Goal: Information Seeking & Learning: Learn about a topic

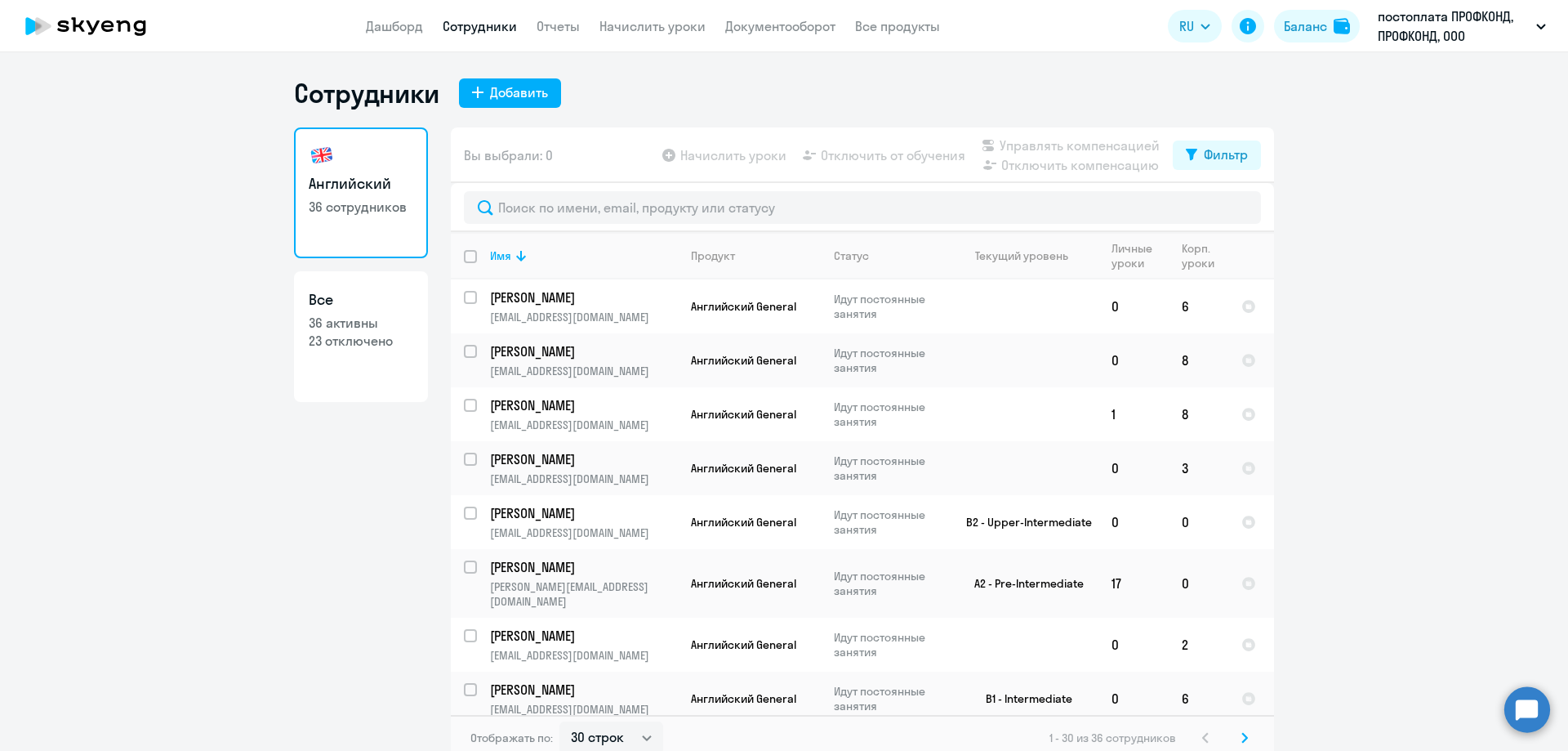
select select "30"
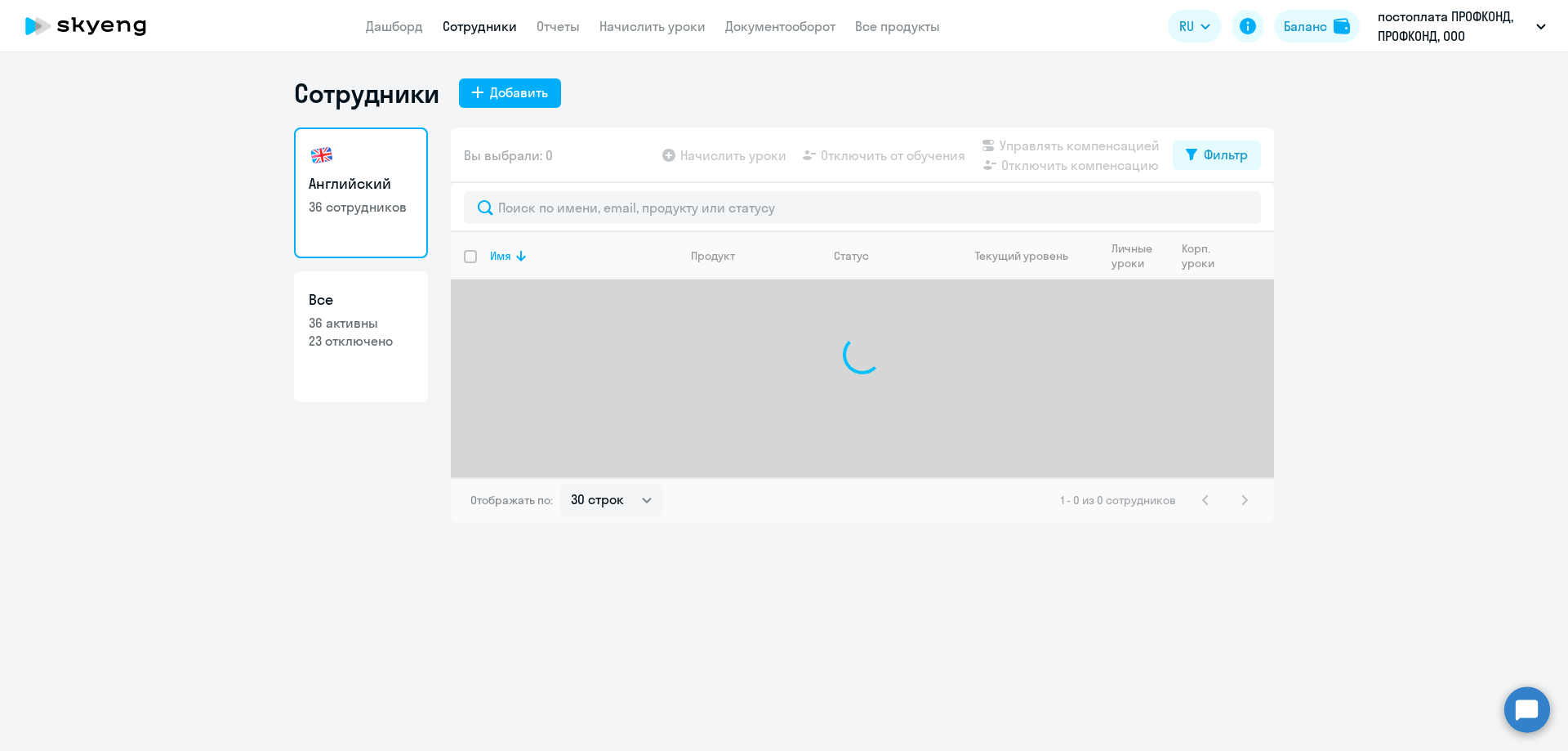
select select "30"
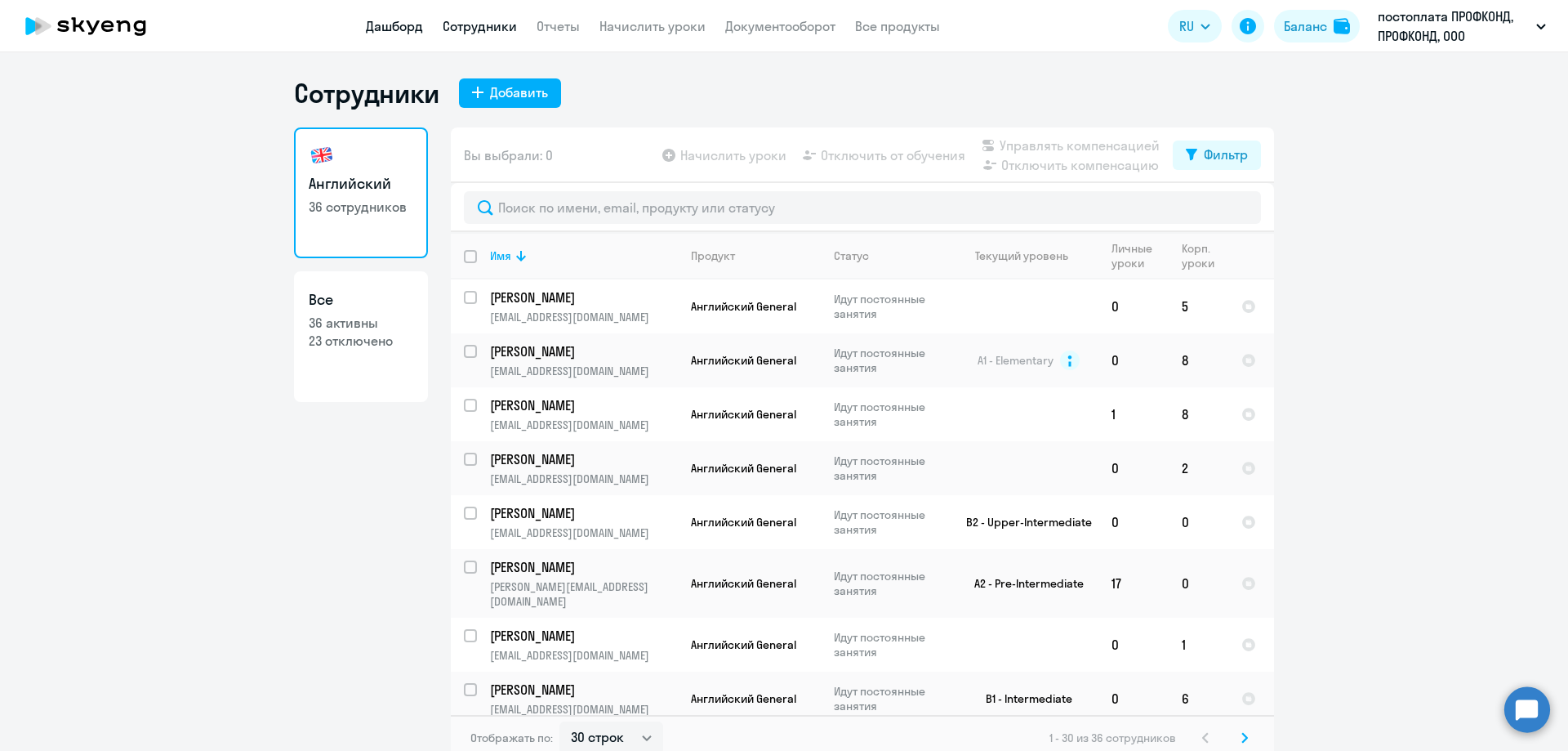
click at [409, 27] on link "Дашборд" at bounding box center [394, 25] width 57 height 17
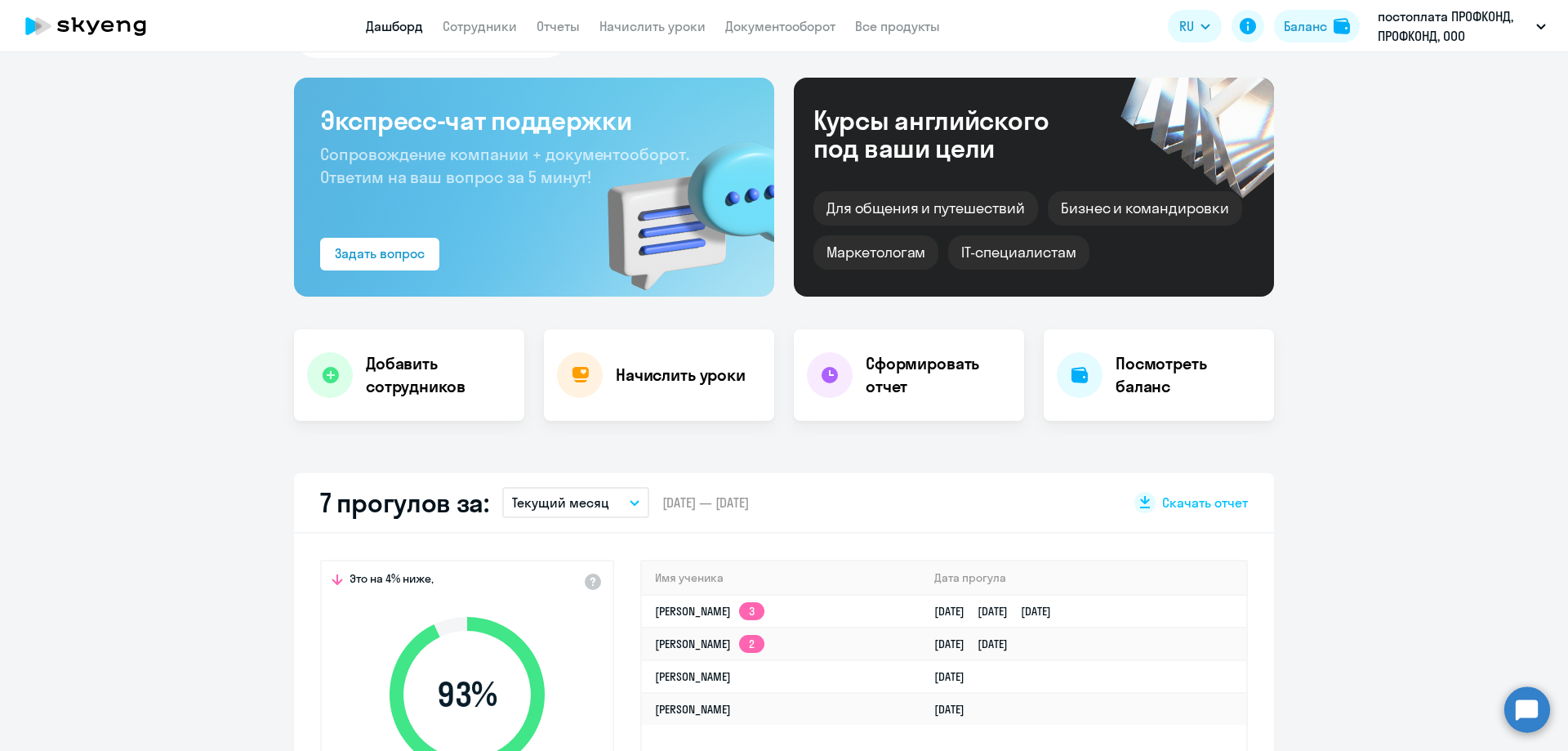
select select "30"
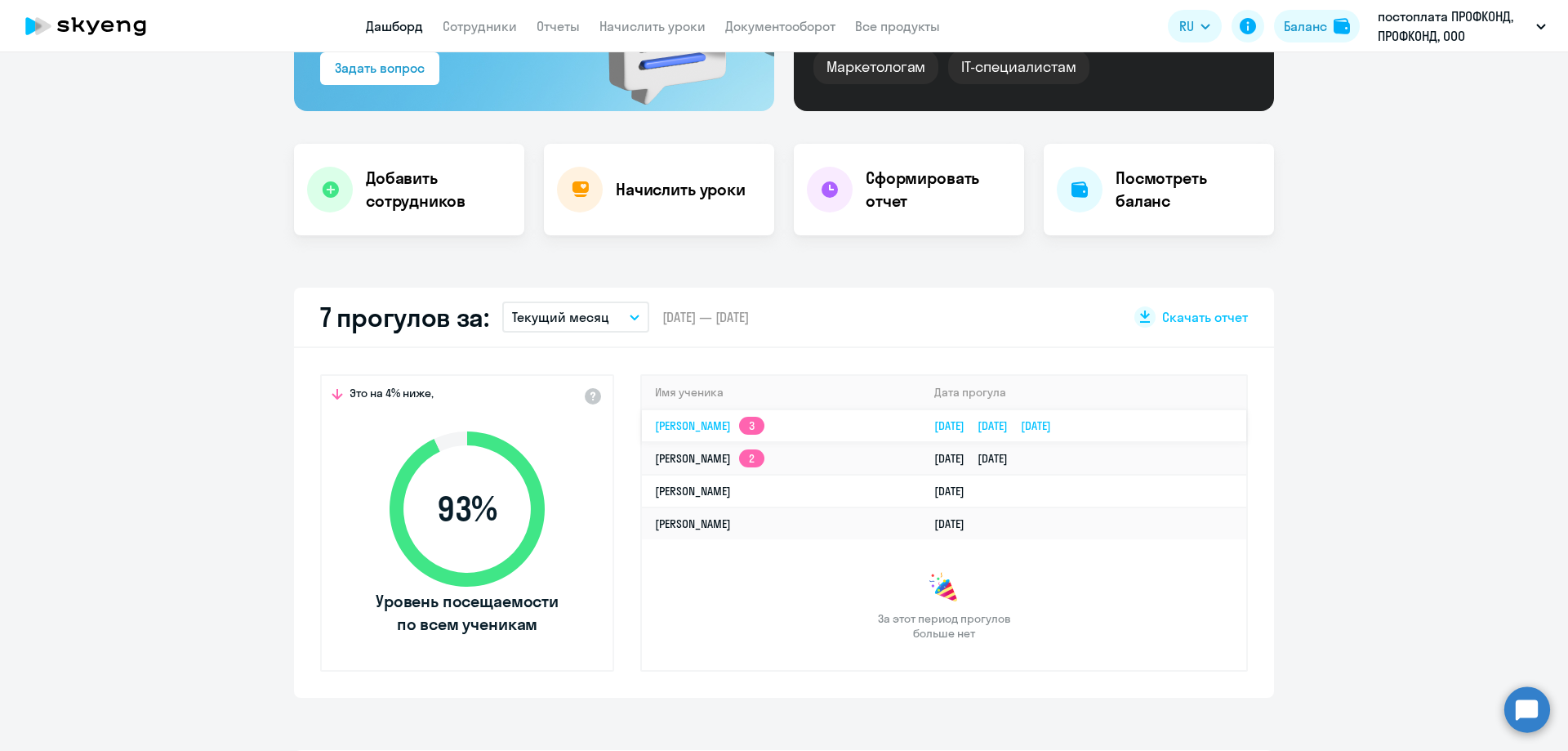
click at [689, 421] on link "[PERSON_NAME] 3" at bounding box center [710, 425] width 110 height 15
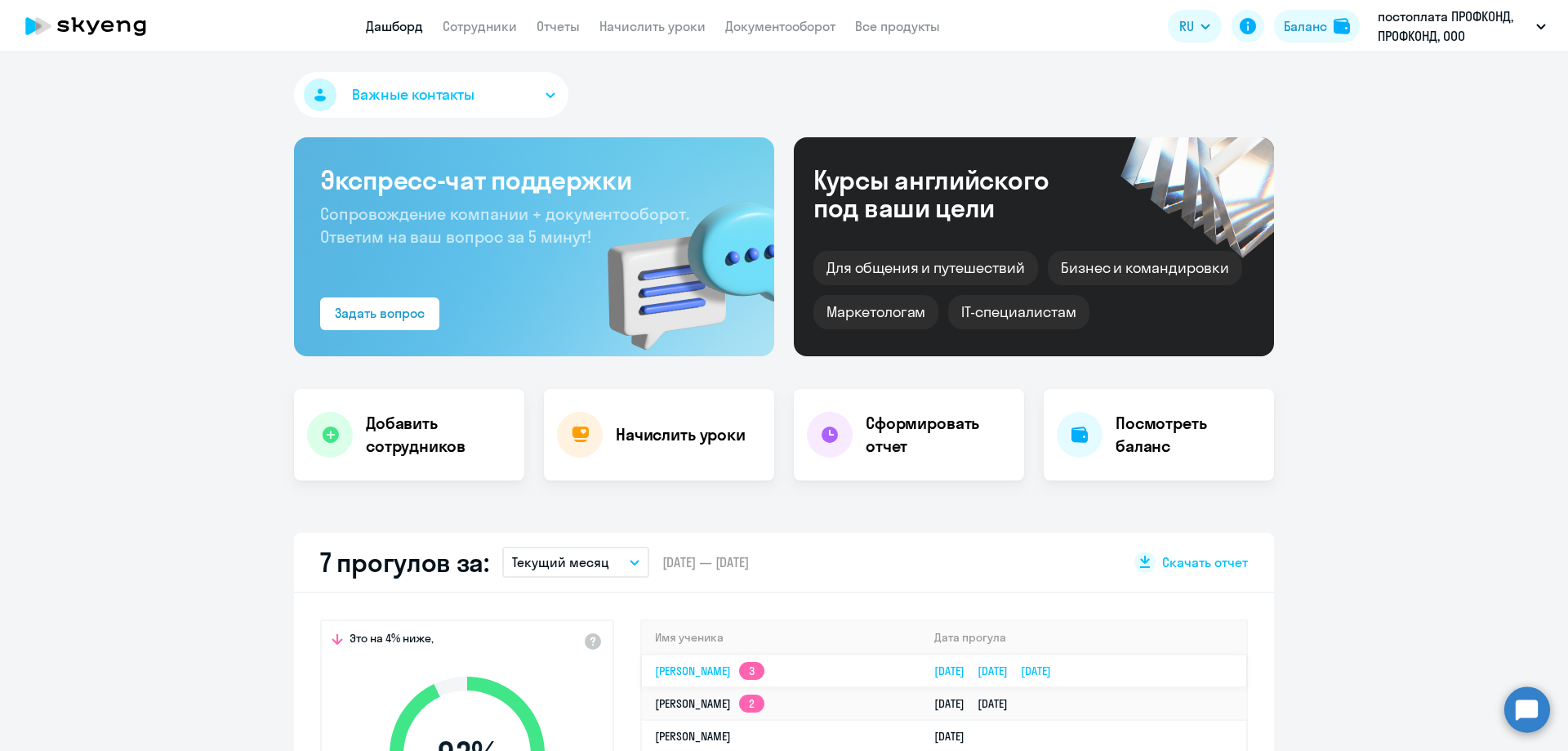
select select "english"
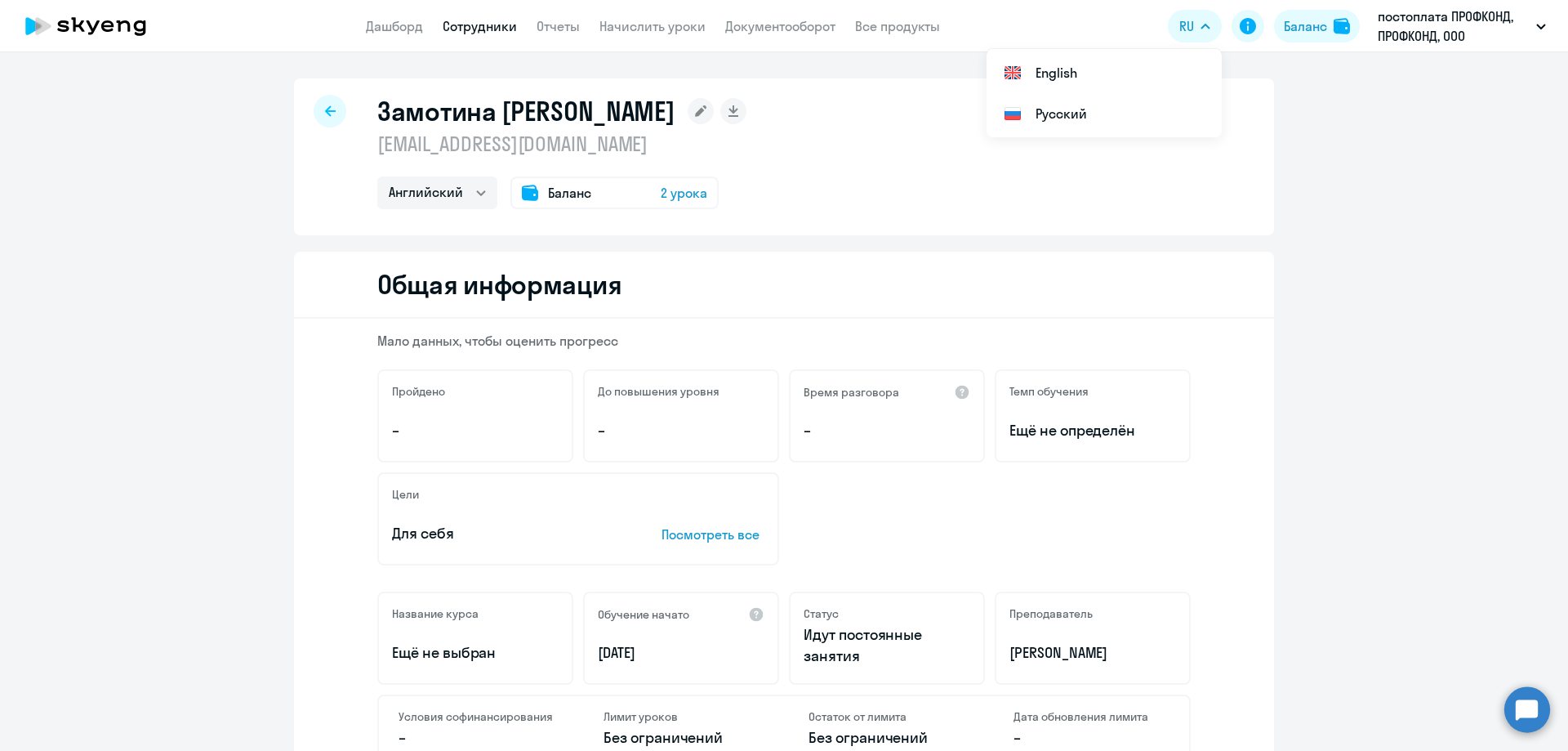
click at [331, 123] on div at bounding box center [330, 111] width 33 height 33
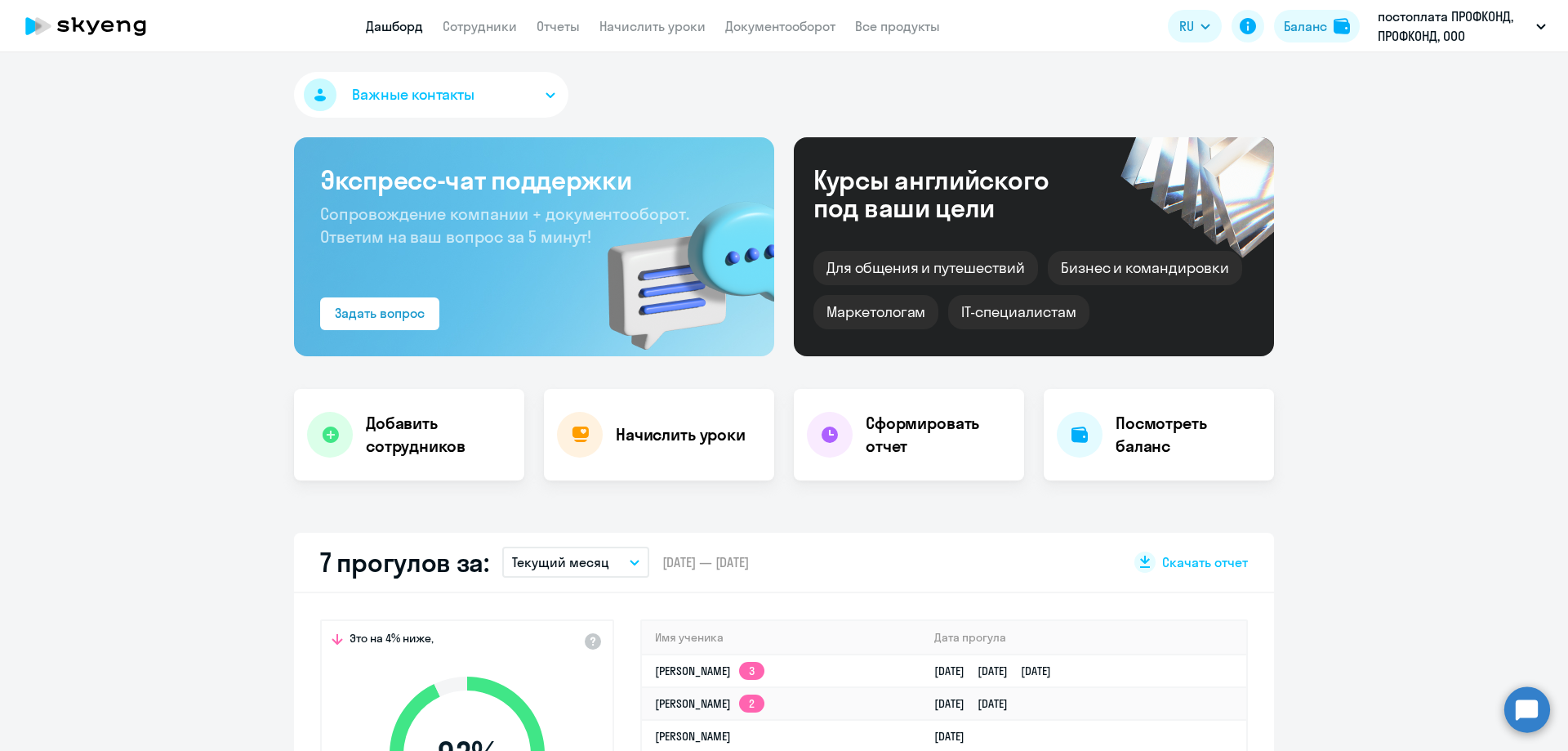
select select "30"
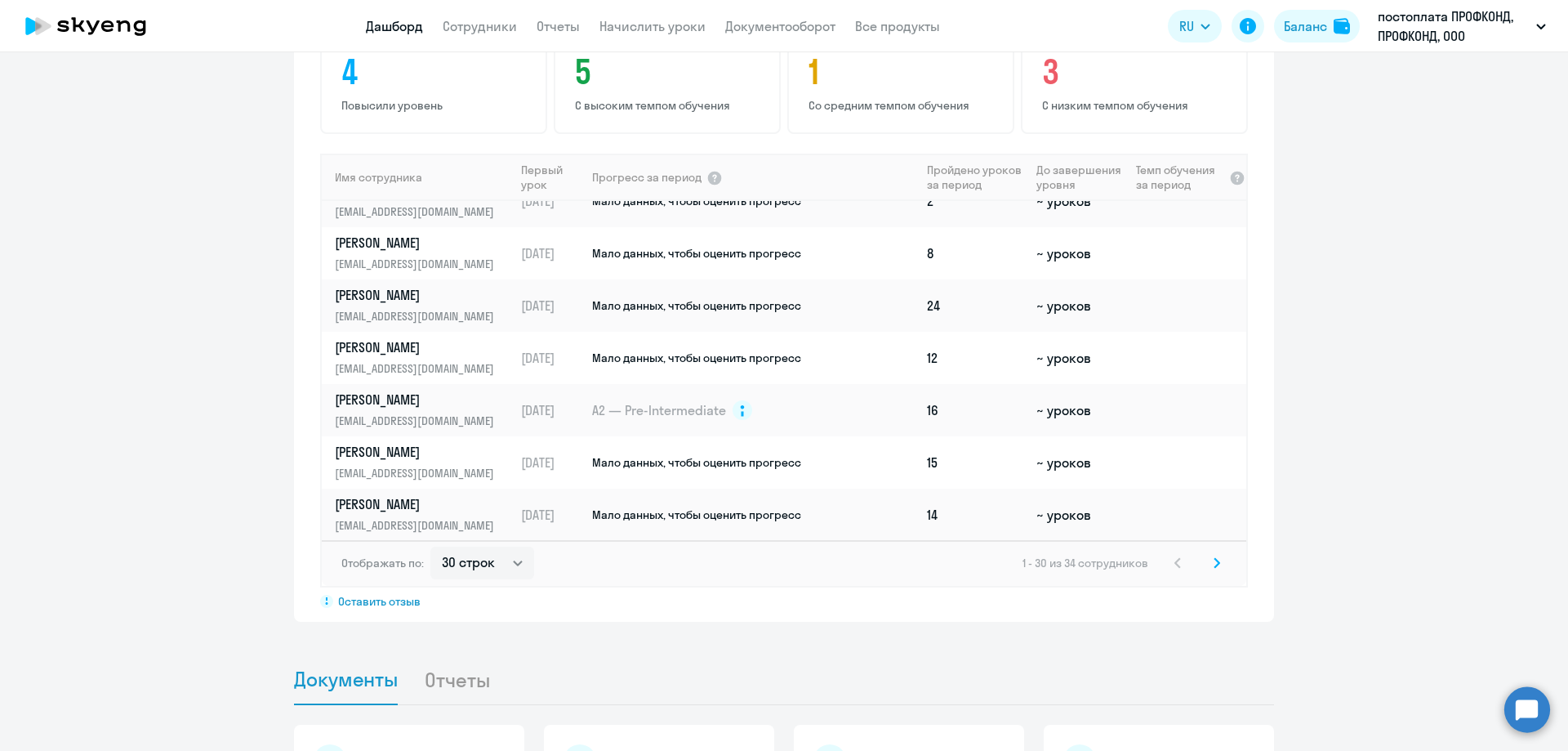
scroll to position [1230, 0]
click at [1215, 564] on icon at bounding box center [1217, 562] width 5 height 9
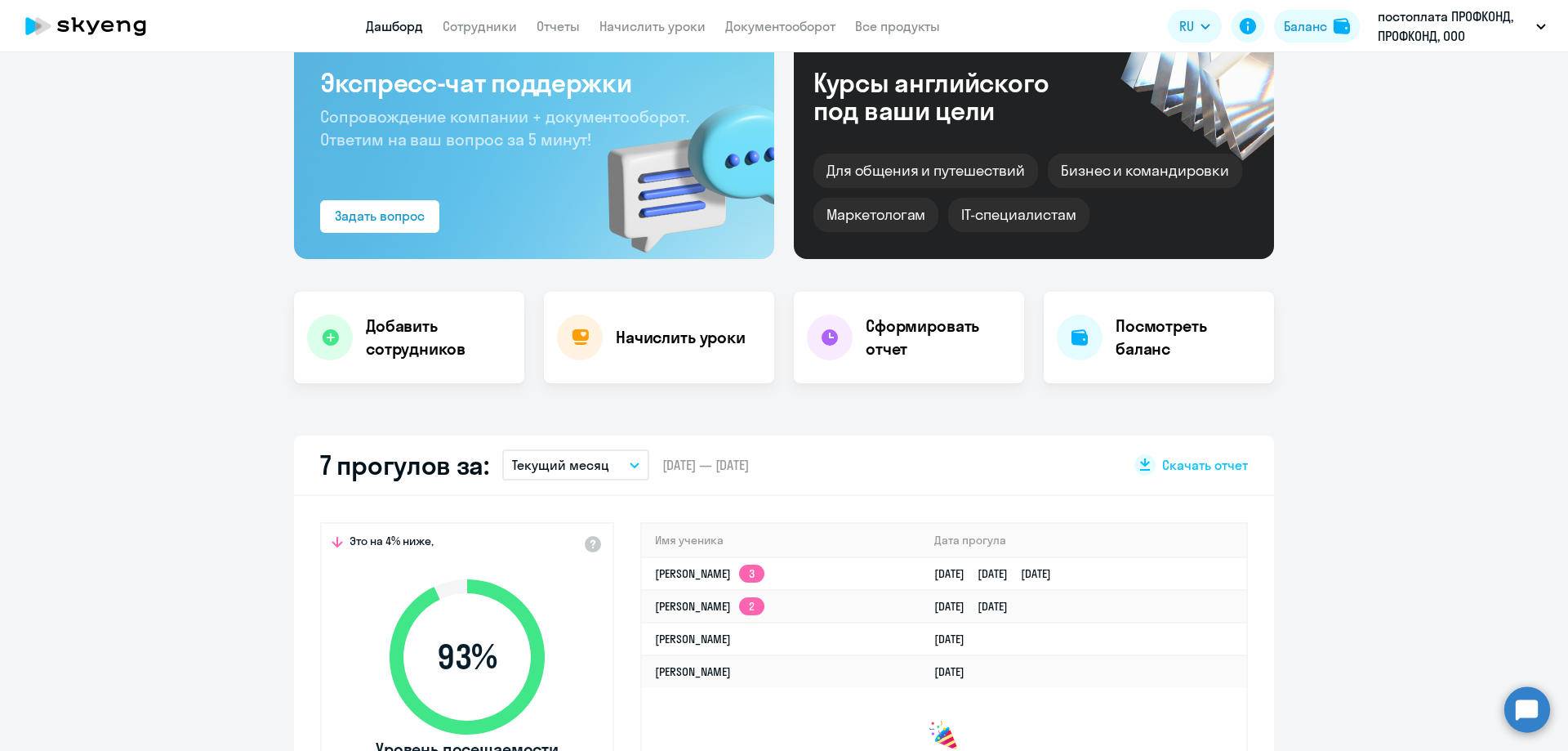
scroll to position [0, 0]
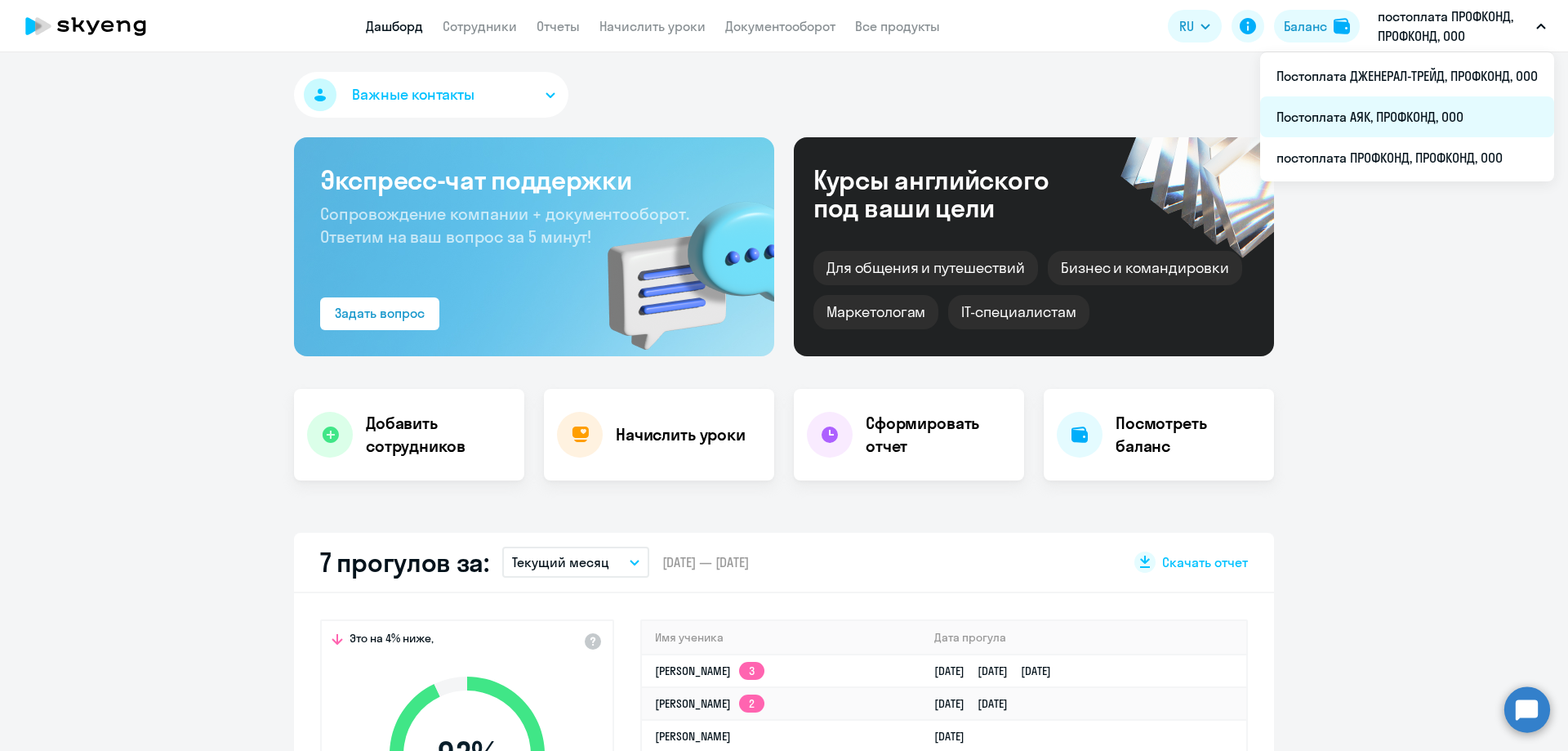
click at [1424, 116] on li "Постоплата АЯК, ПРОФКОНД, ООО" at bounding box center [1408, 117] width 294 height 41
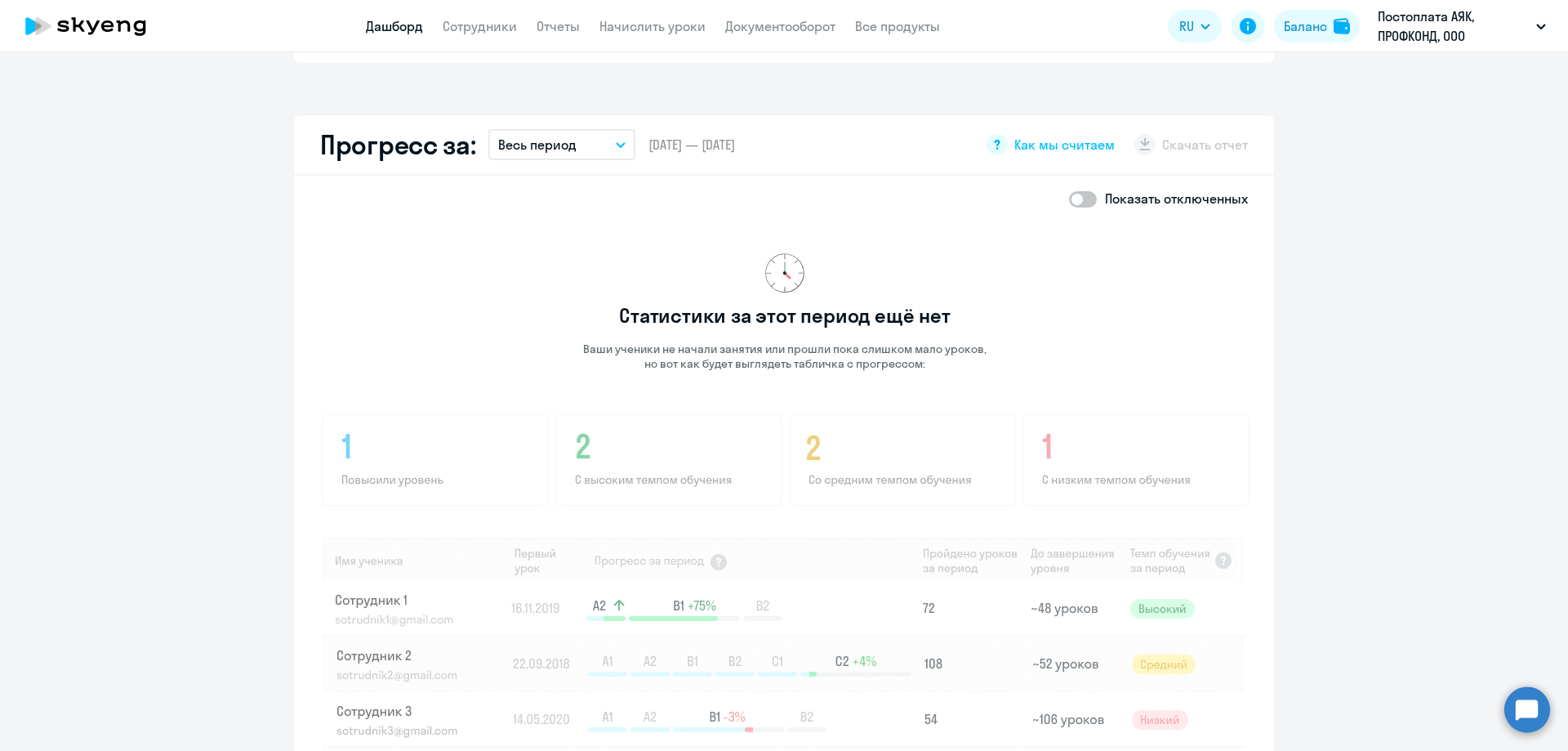
scroll to position [1062, 0]
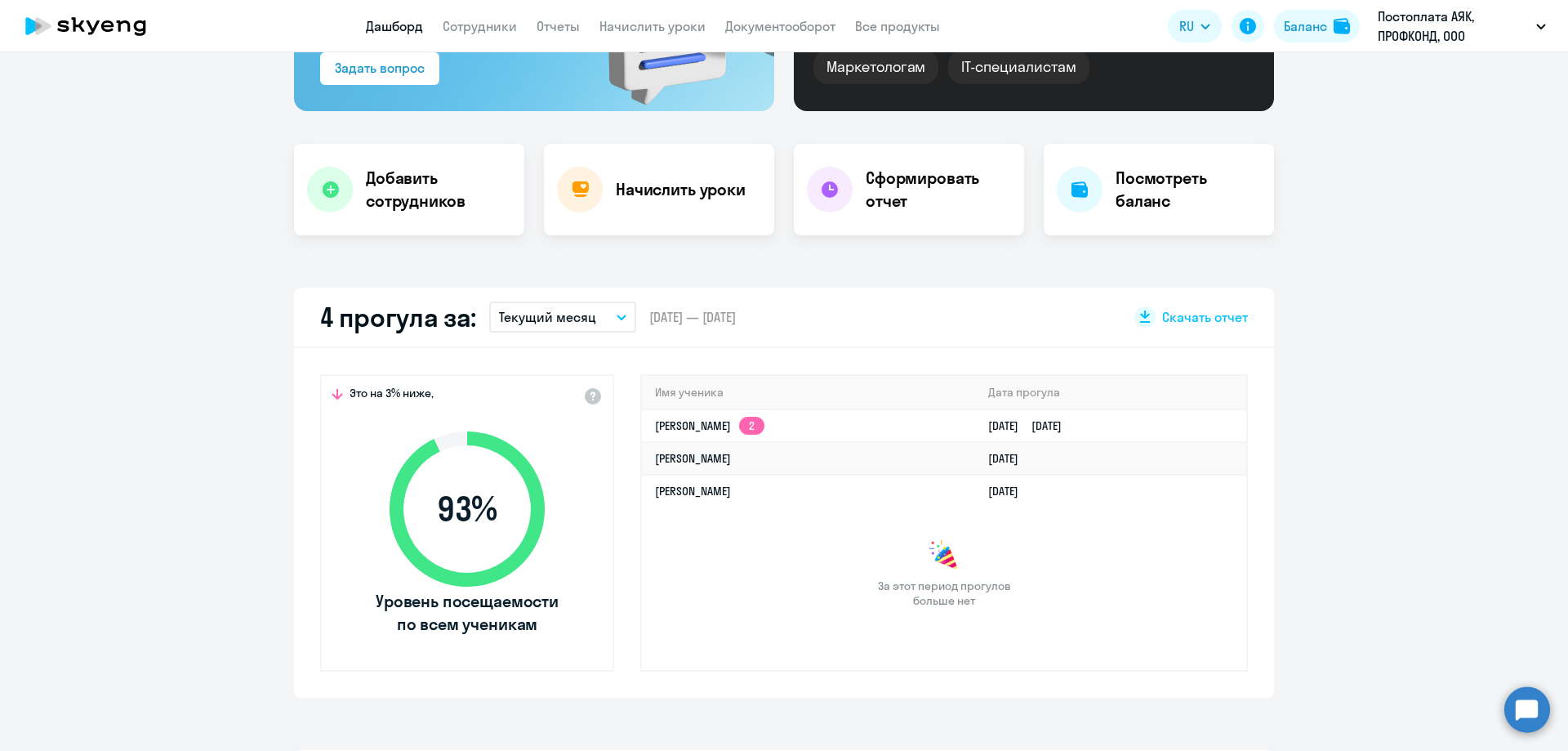
select select "30"
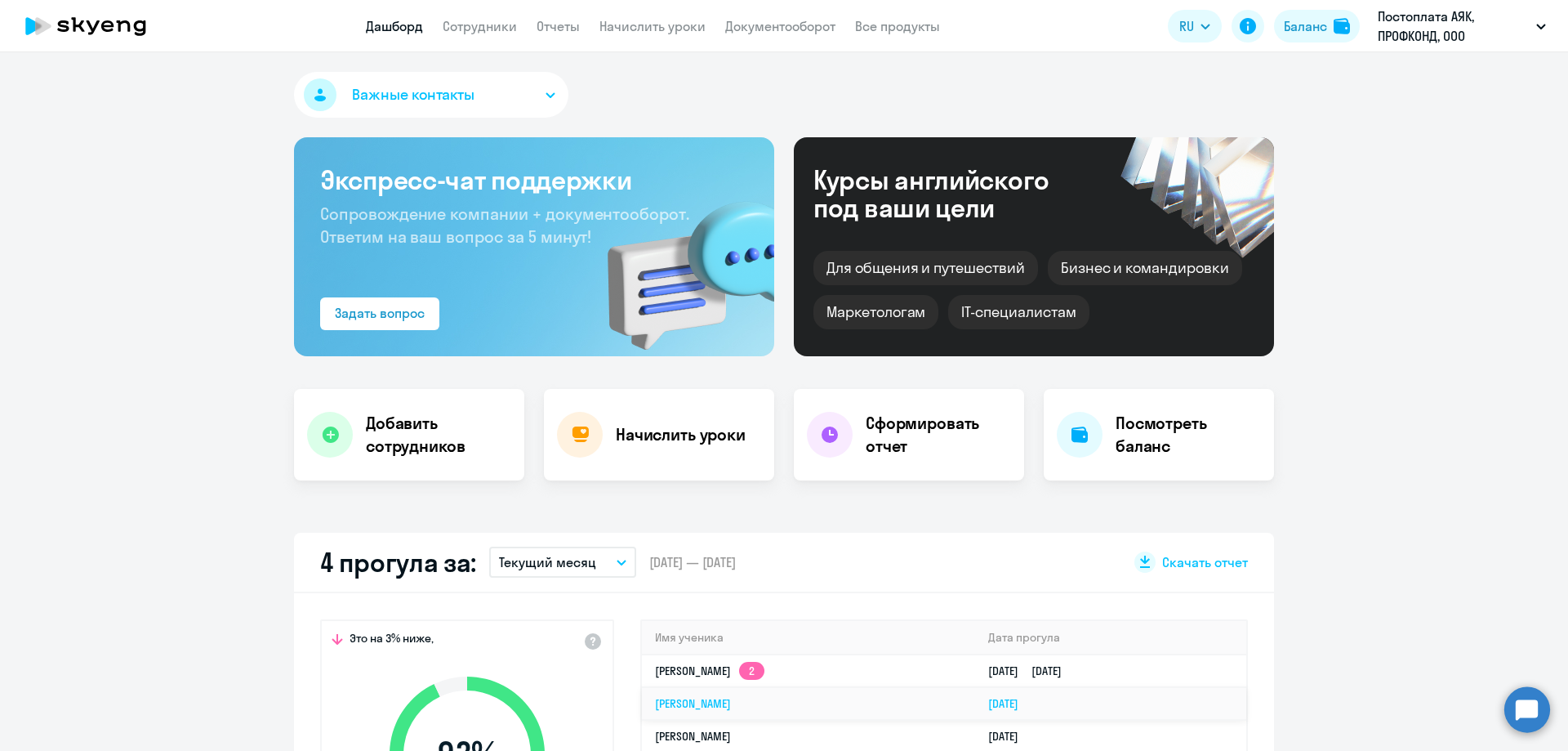
select select "30"
click at [666, 676] on link "Оксана Бондарева 2" at bounding box center [710, 670] width 110 height 15
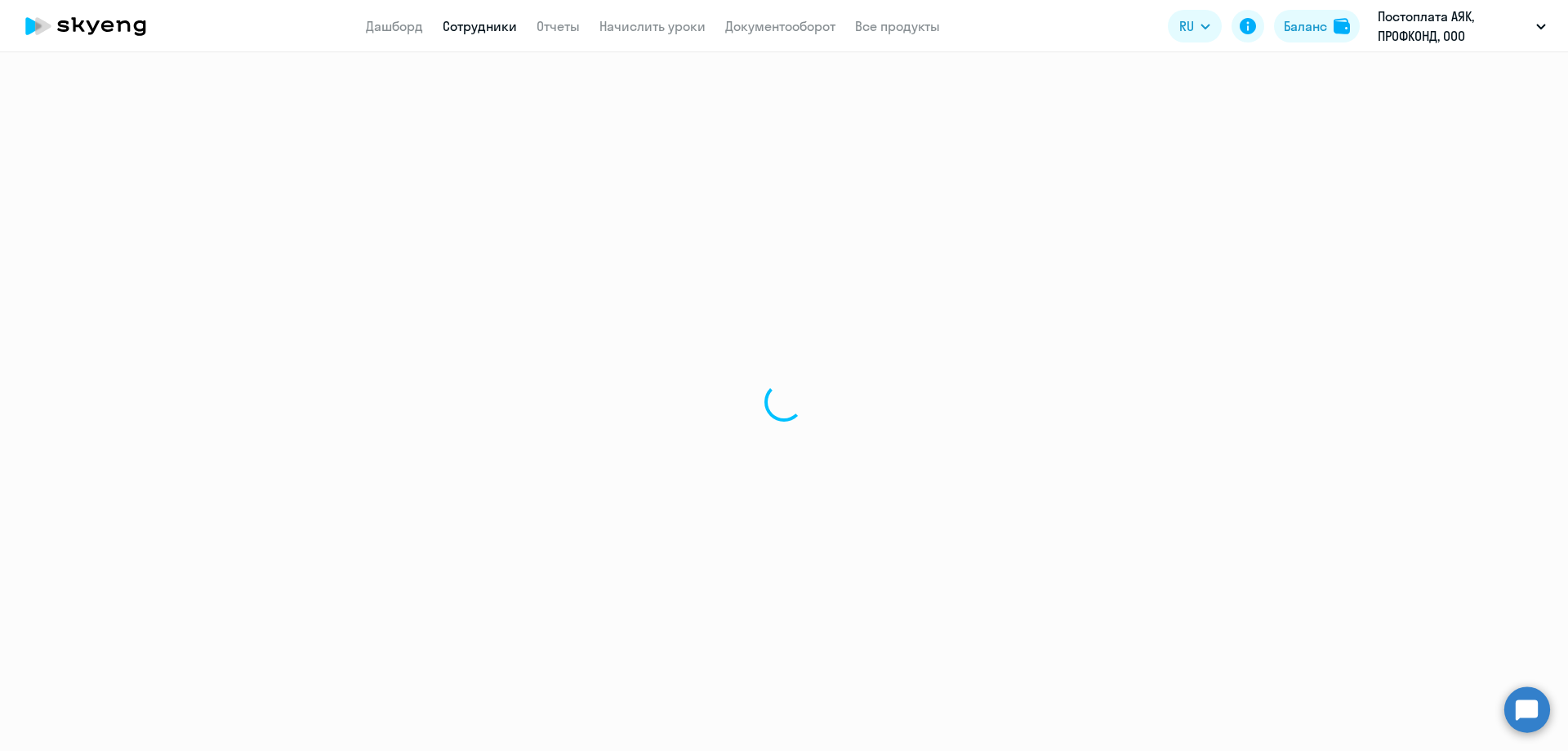
select select "english"
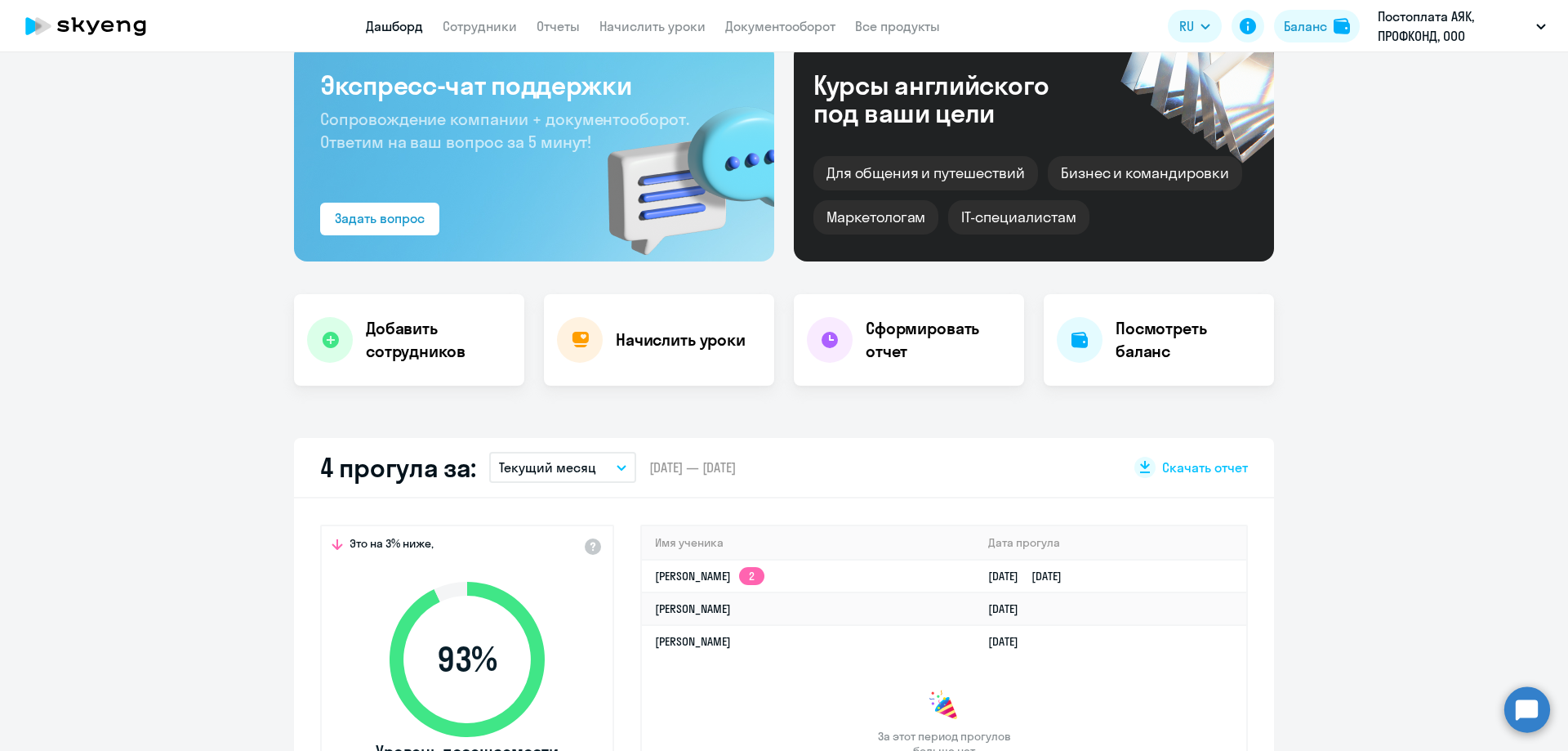
select select "30"
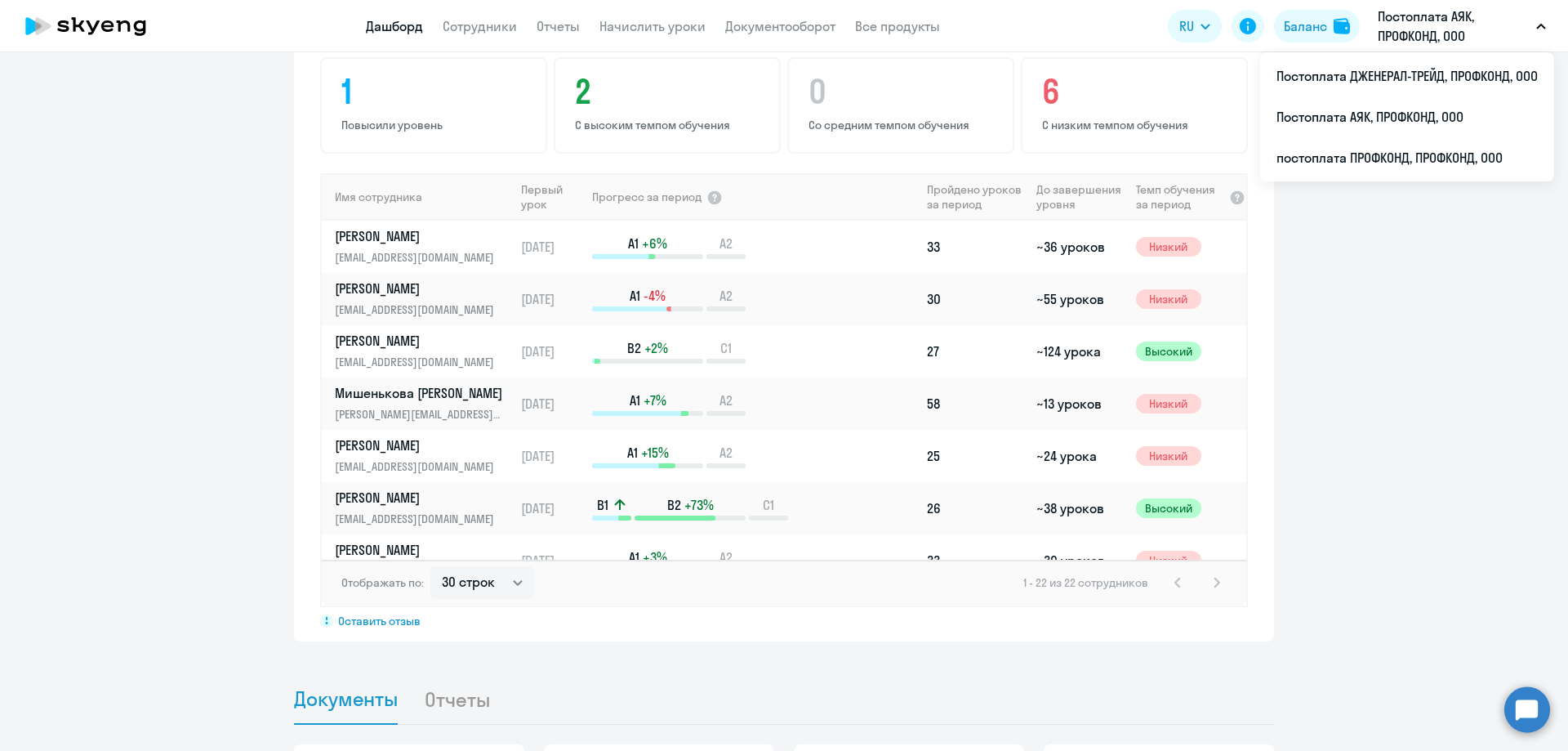
scroll to position [1062, 0]
